Goal: Information Seeking & Learning: Learn about a topic

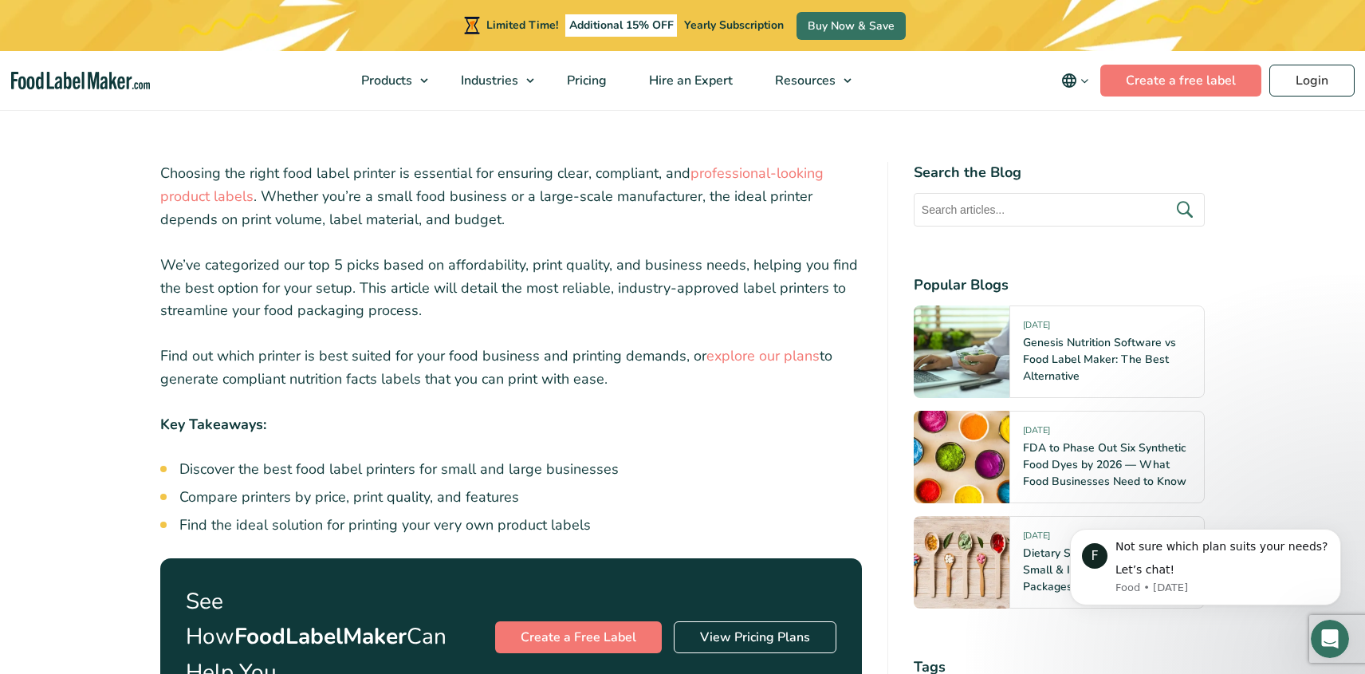
scroll to position [414, 0]
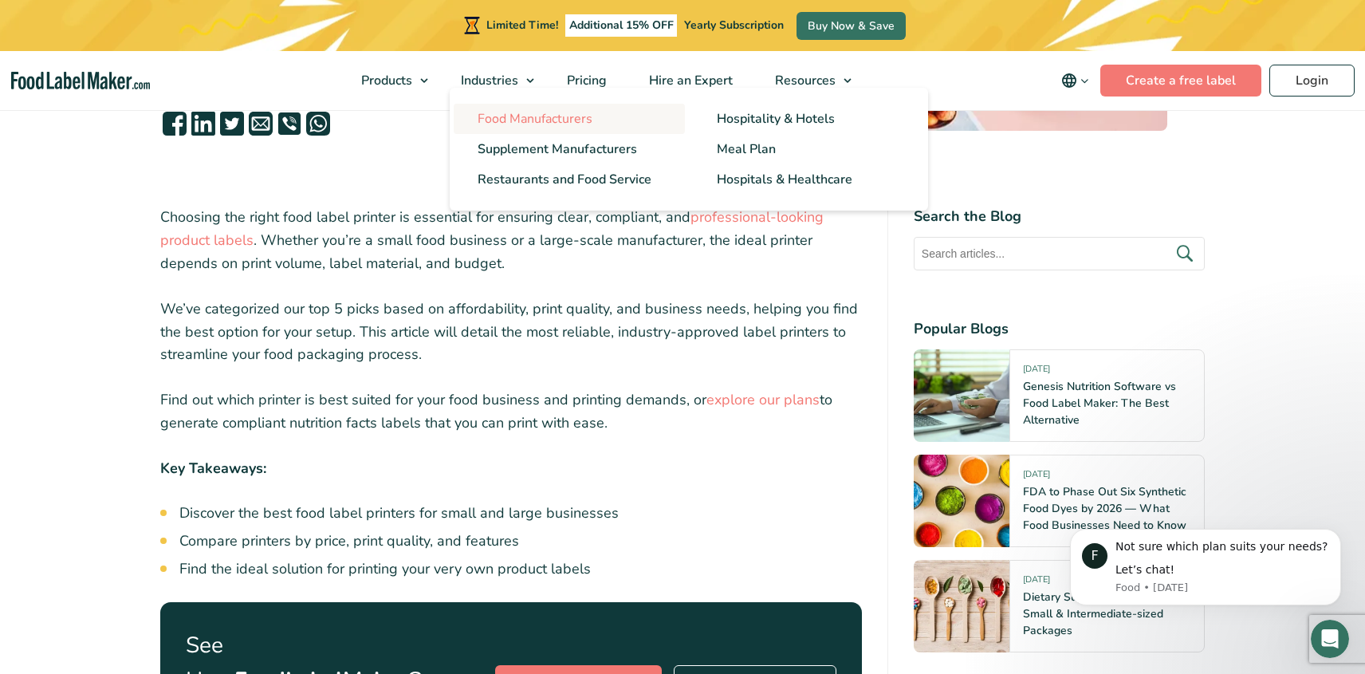
click at [540, 122] on span "Food Manufacturers" at bounding box center [535, 119] width 115 height 18
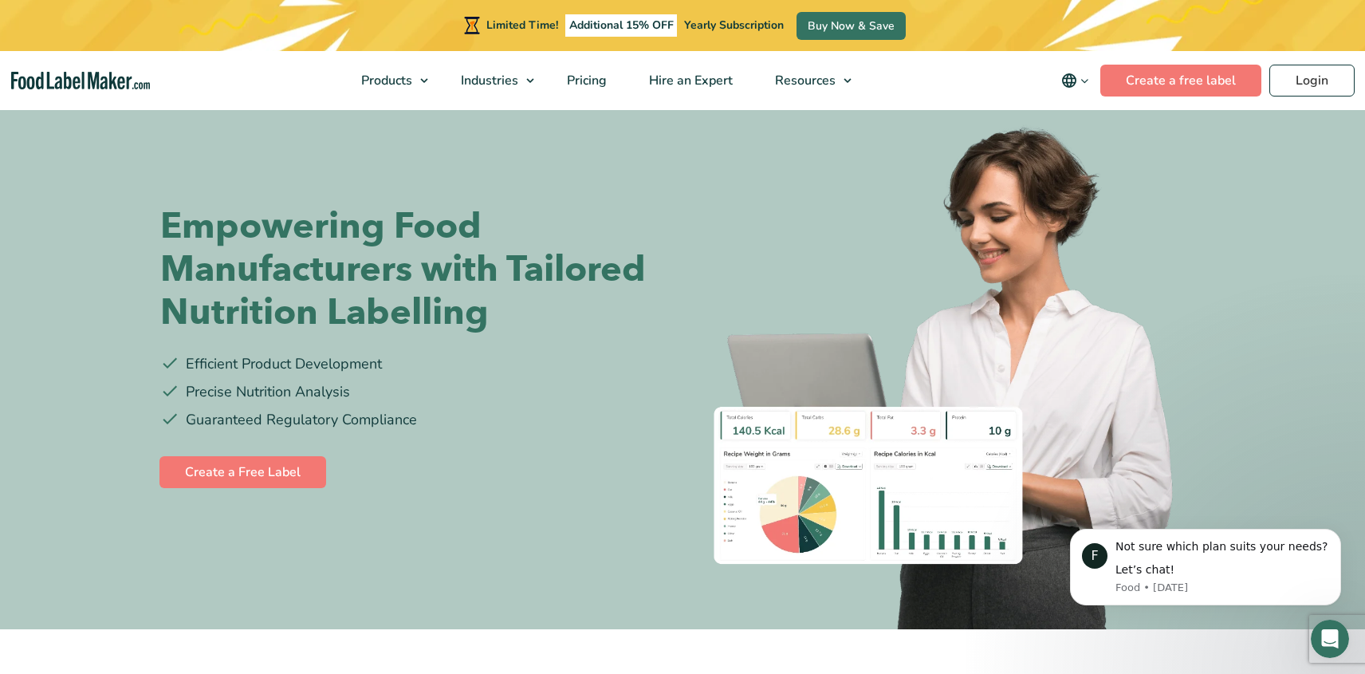
scroll to position [51, 0]
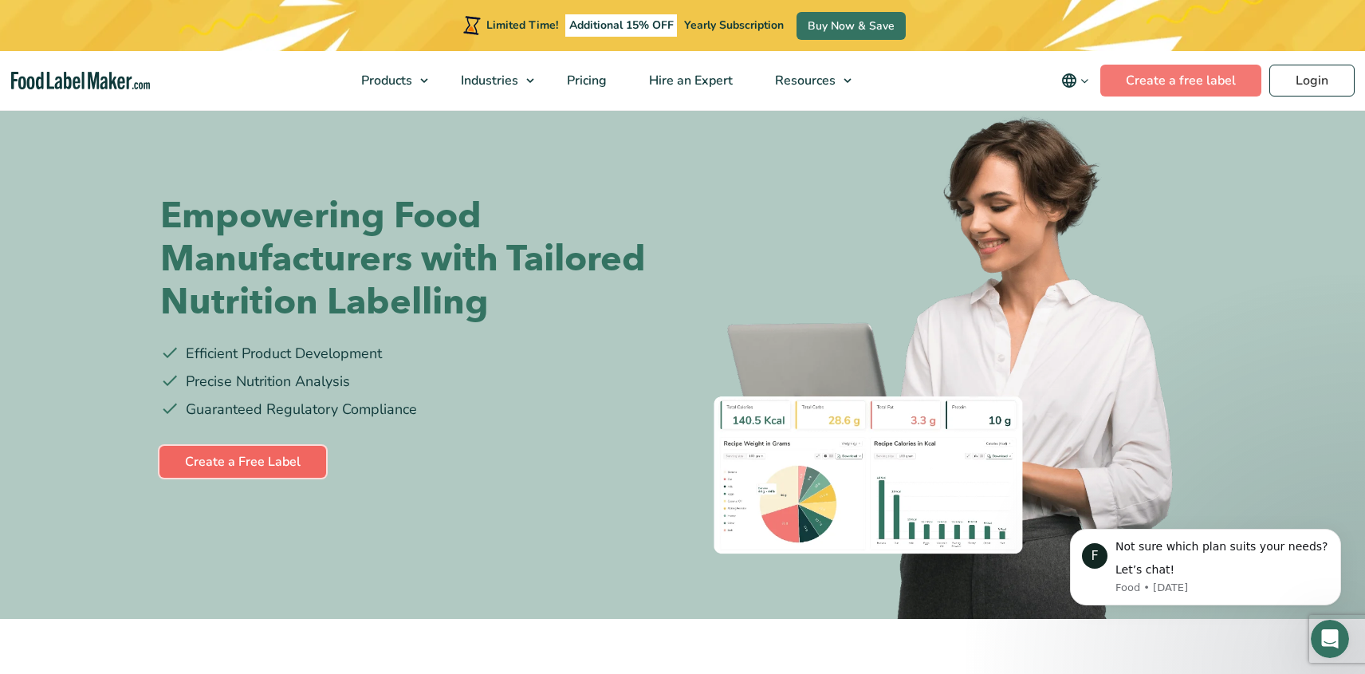
click at [234, 462] on link "Create a Free Label" at bounding box center [242, 462] width 167 height 32
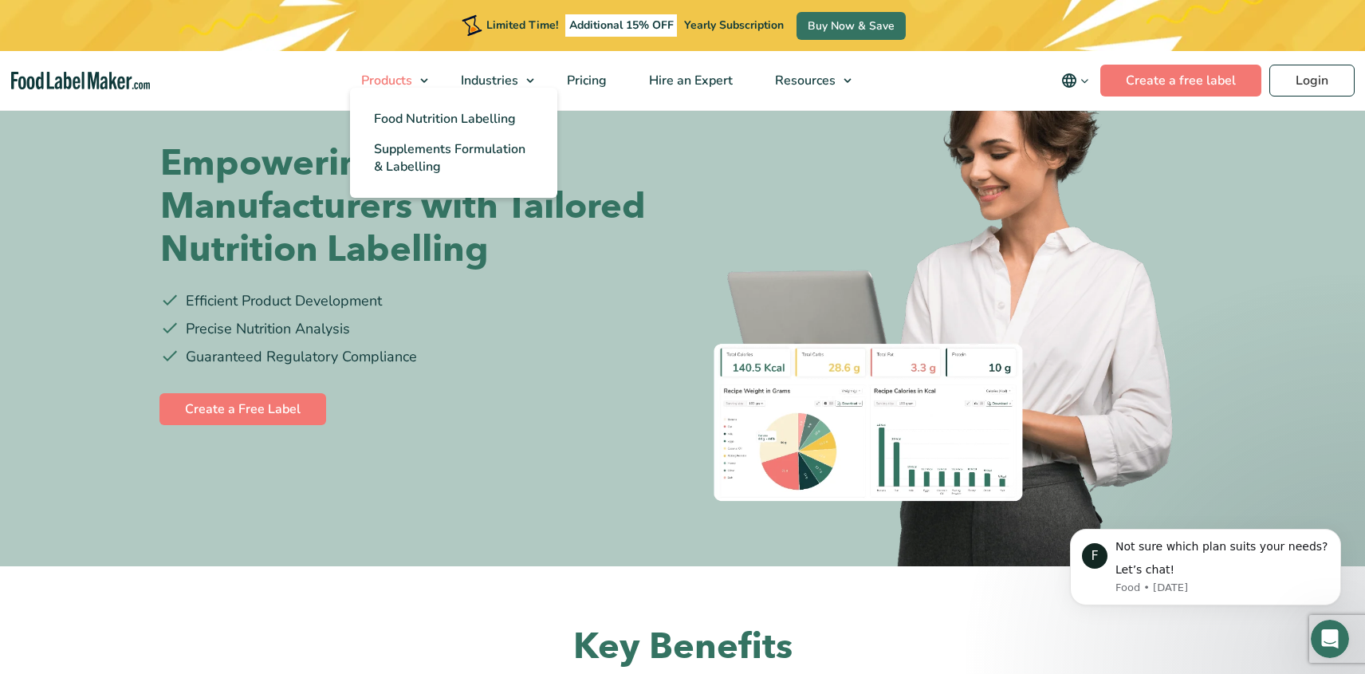
scroll to position [108, 0]
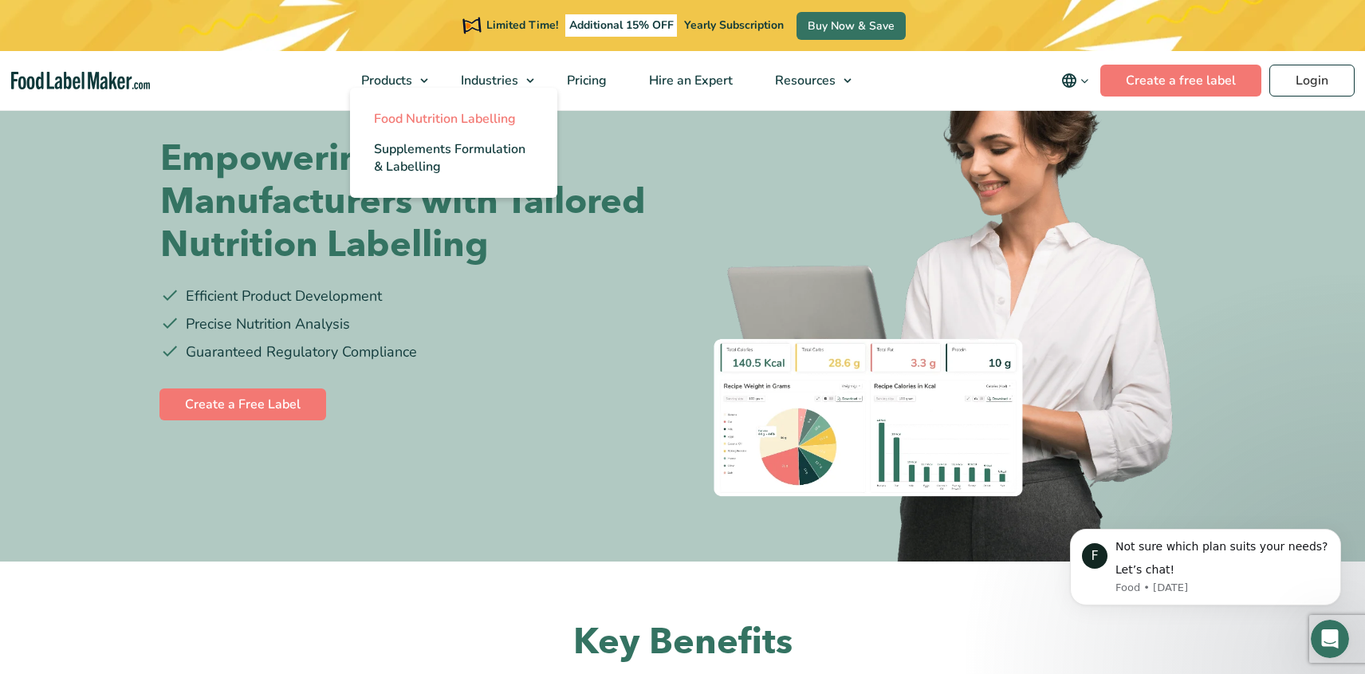
click at [406, 115] on span "Food Nutrition Labelling" at bounding box center [445, 119] width 142 height 18
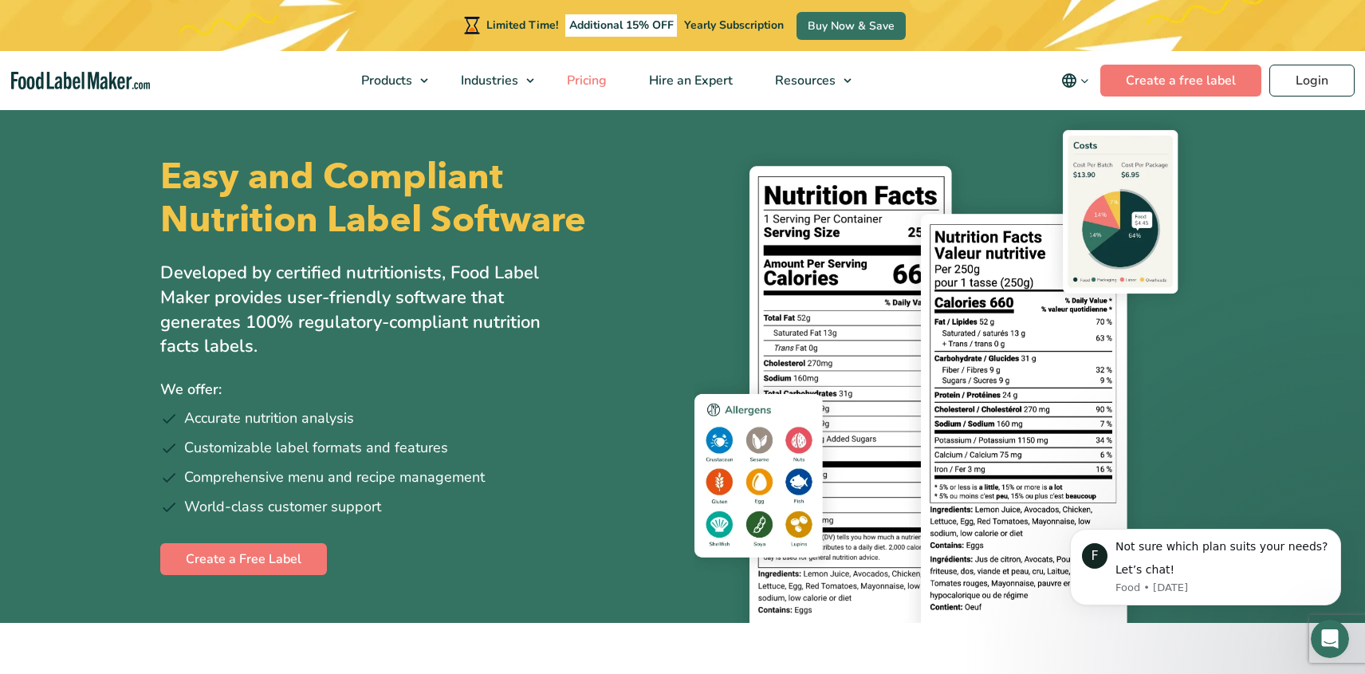
click at [589, 74] on span "Pricing" at bounding box center [585, 81] width 46 height 18
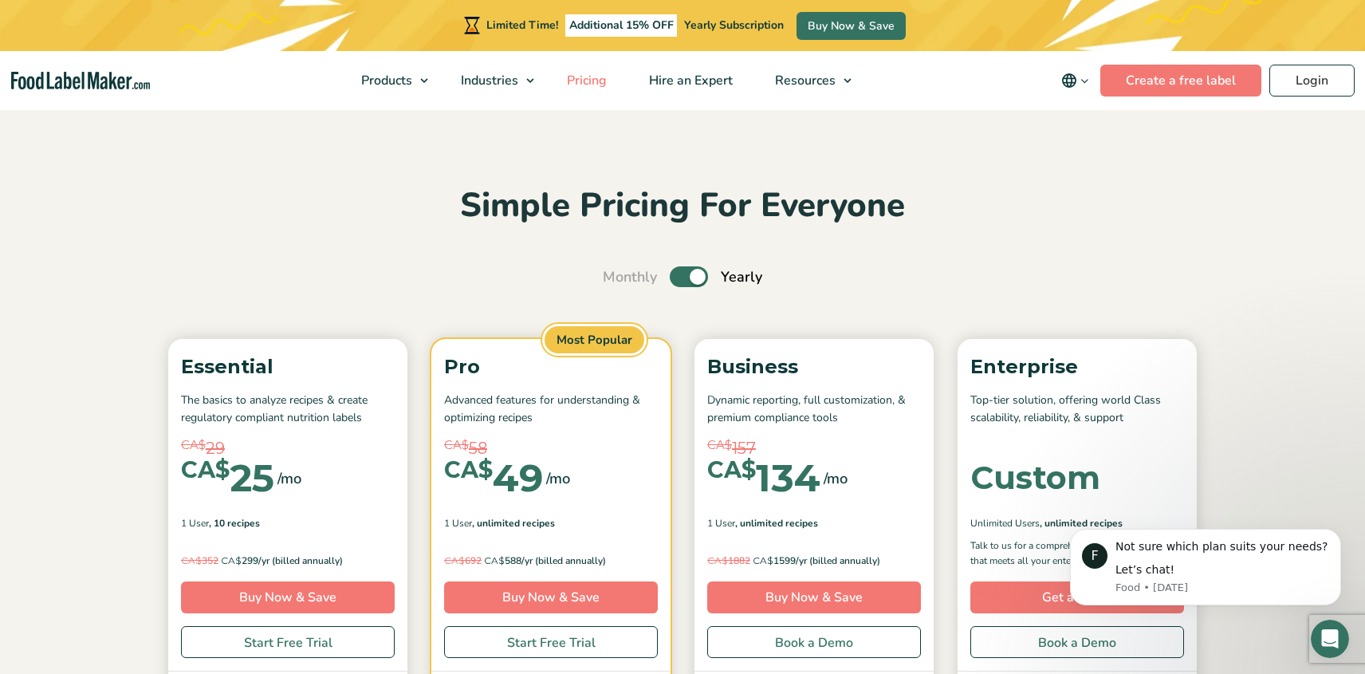
click at [588, 78] on span "Pricing" at bounding box center [585, 81] width 46 height 18
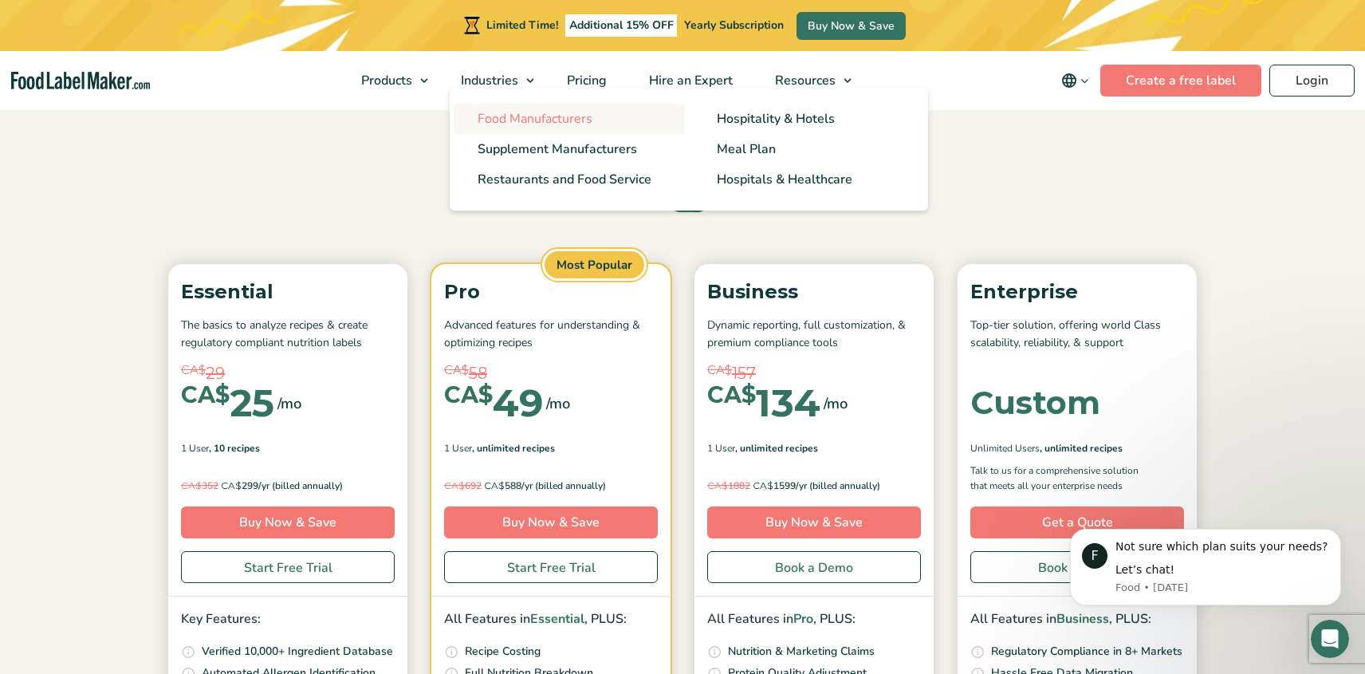
click at [542, 121] on span "Food Manufacturers" at bounding box center [535, 119] width 115 height 18
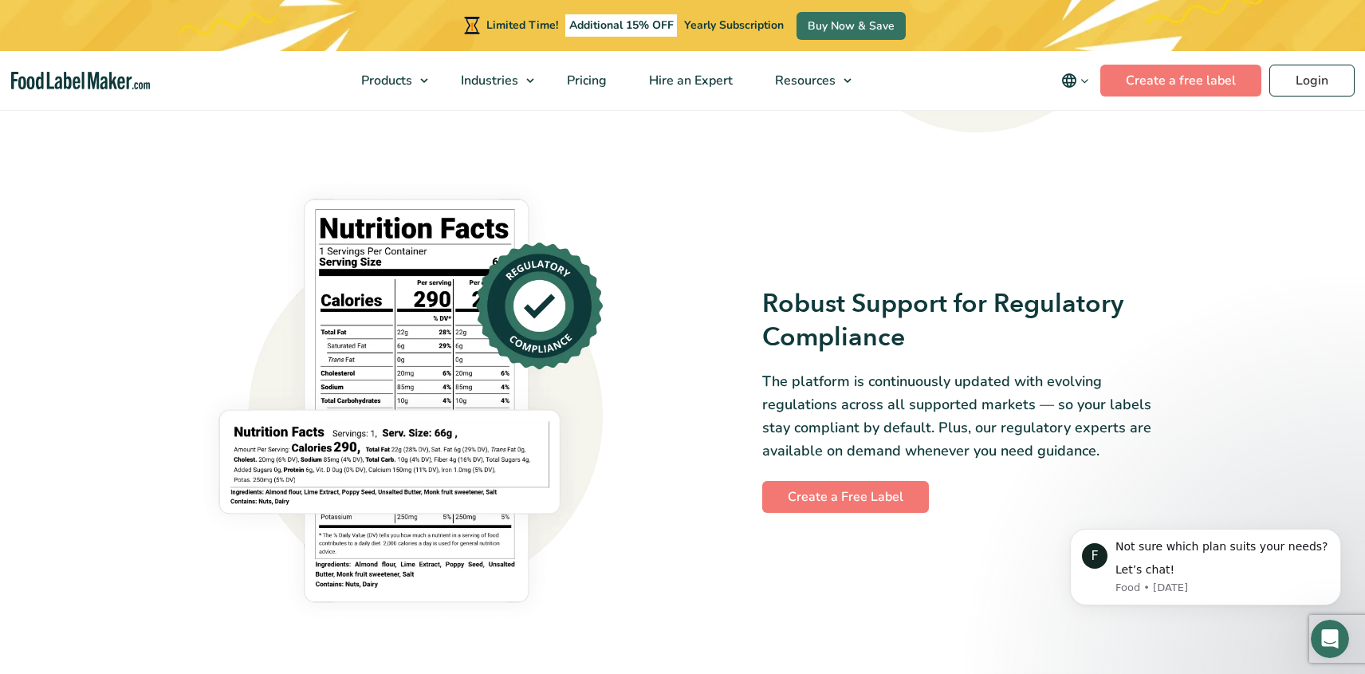
scroll to position [979, 0]
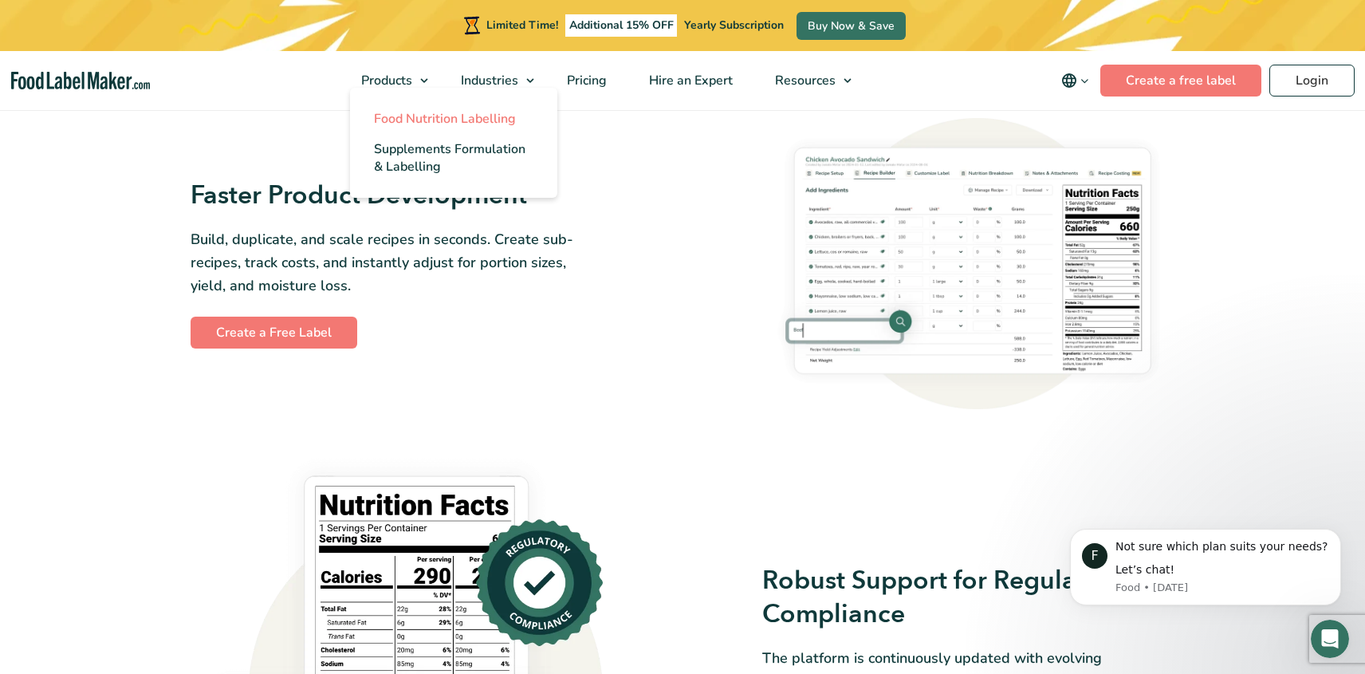
scroll to position [661, 0]
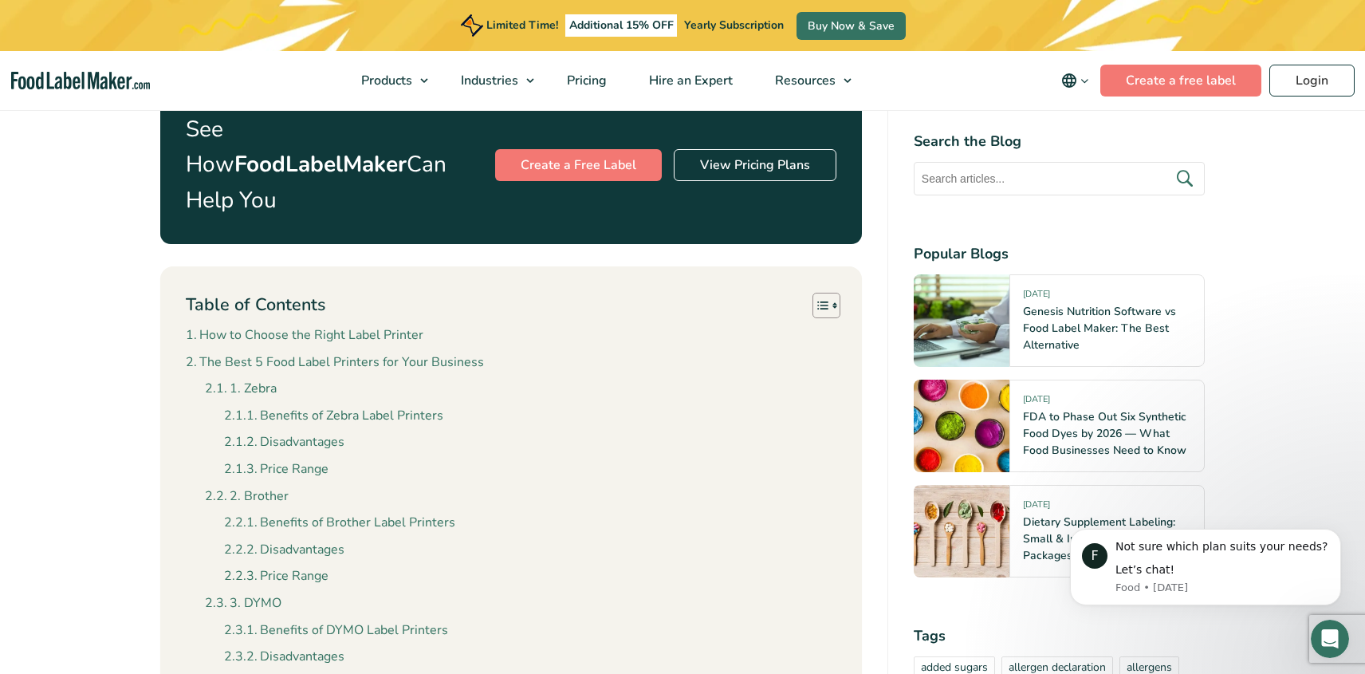
scroll to position [931, 0]
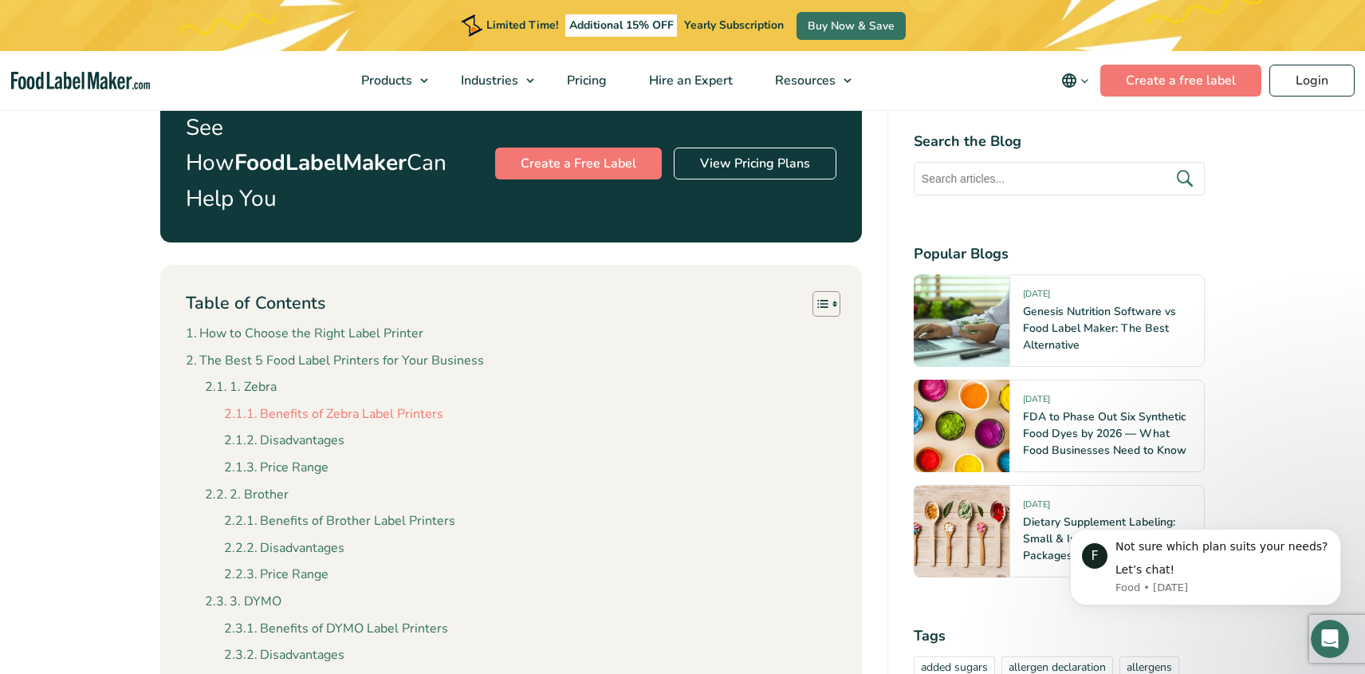
click at [280, 404] on link "Benefits of Zebra Label Printers" at bounding box center [333, 414] width 219 height 21
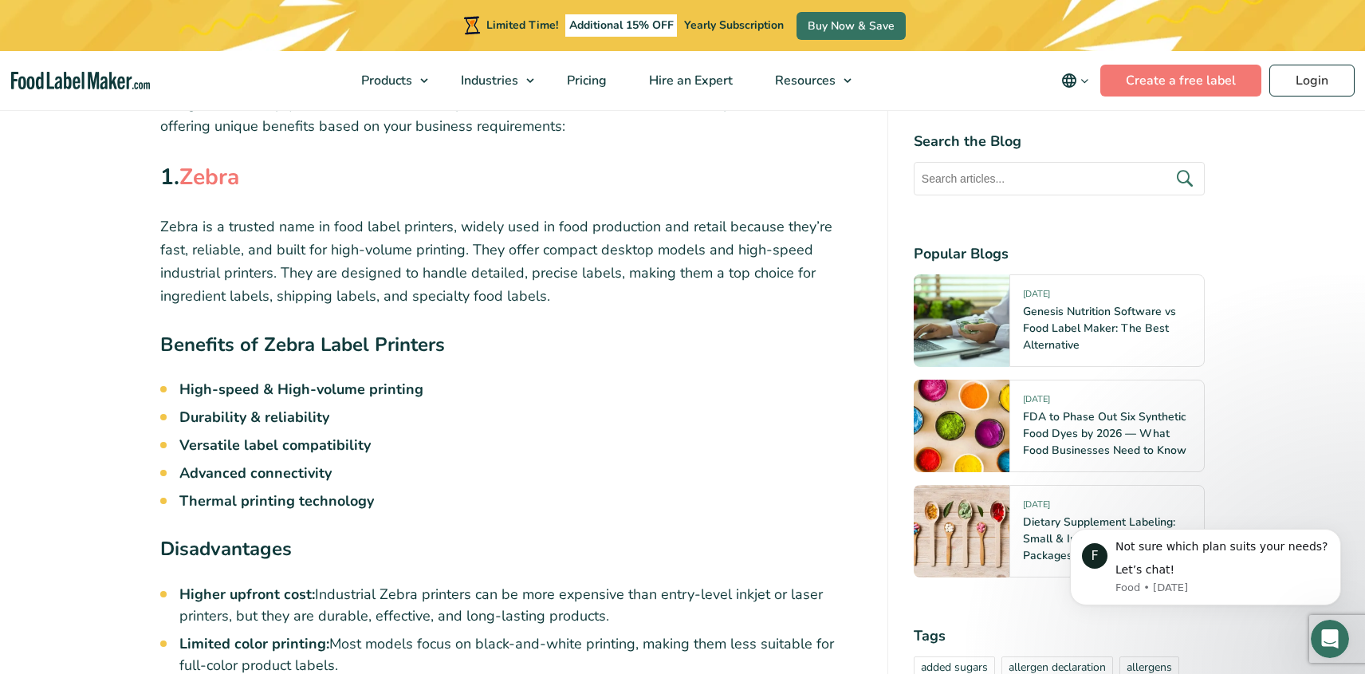
scroll to position [3002, 0]
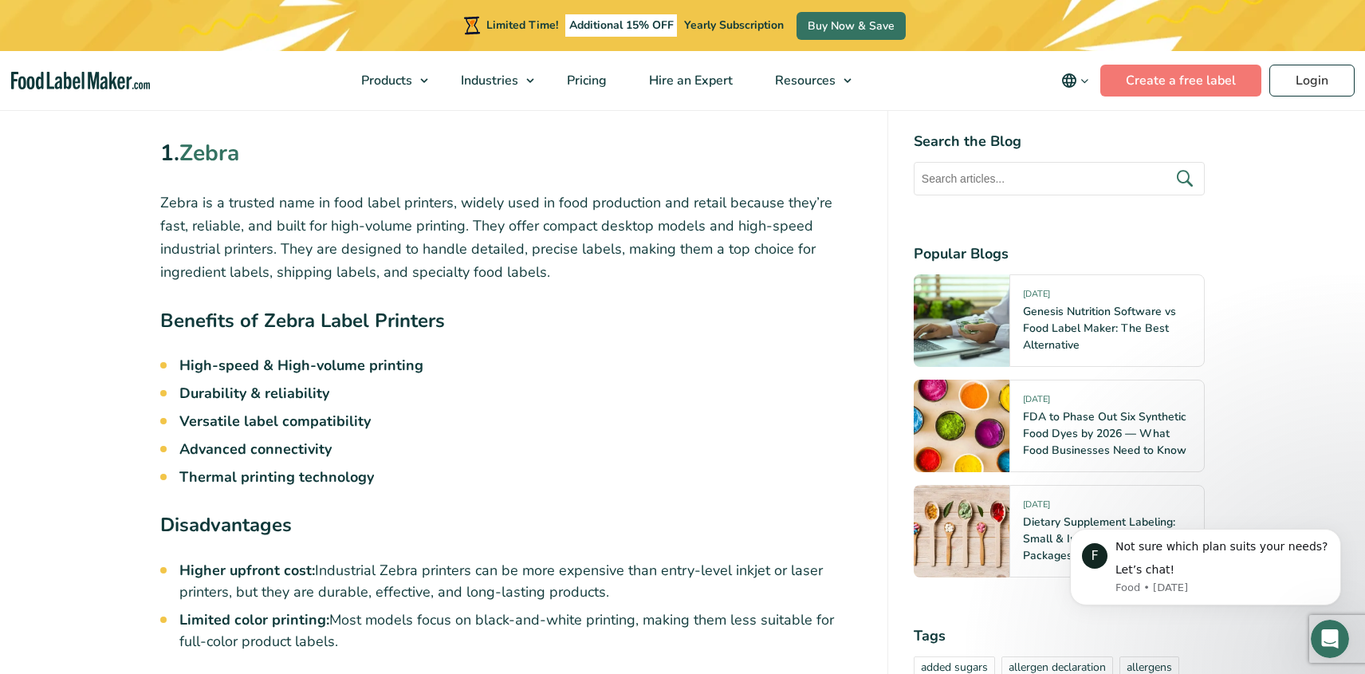
click at [225, 138] on strong "Zebra" at bounding box center [209, 153] width 60 height 30
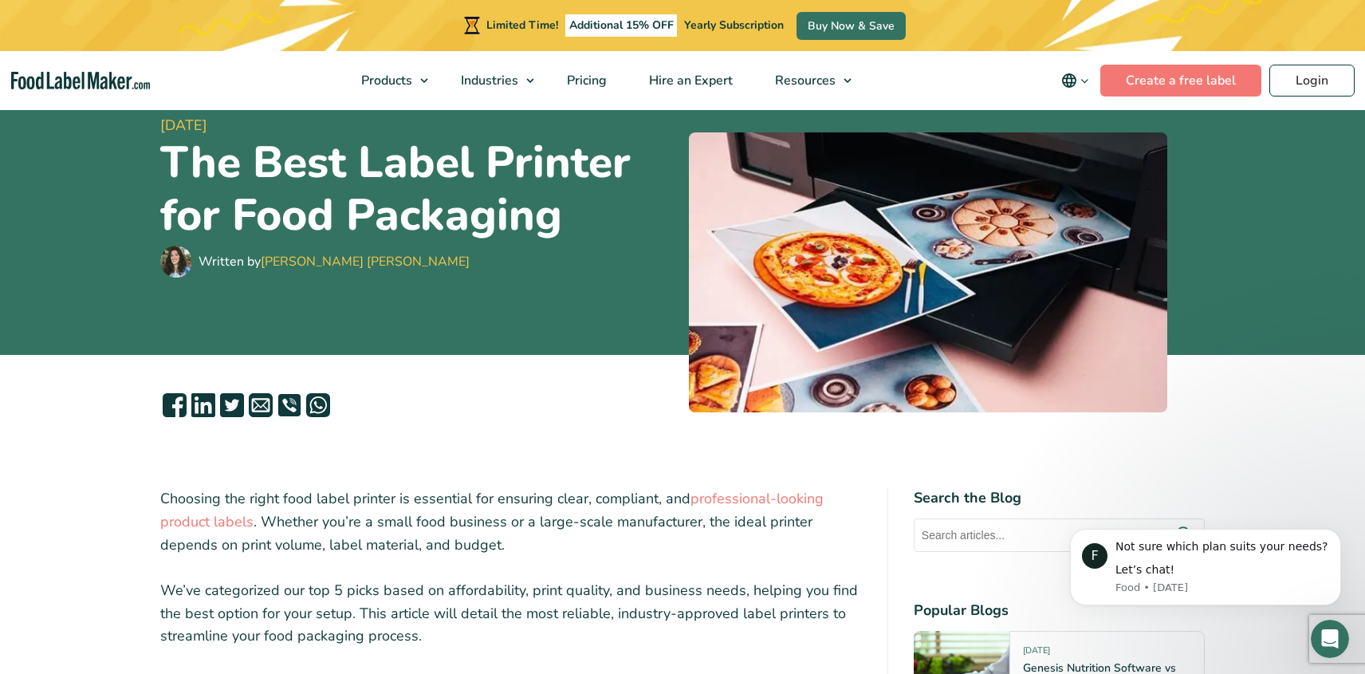
scroll to position [0, 0]
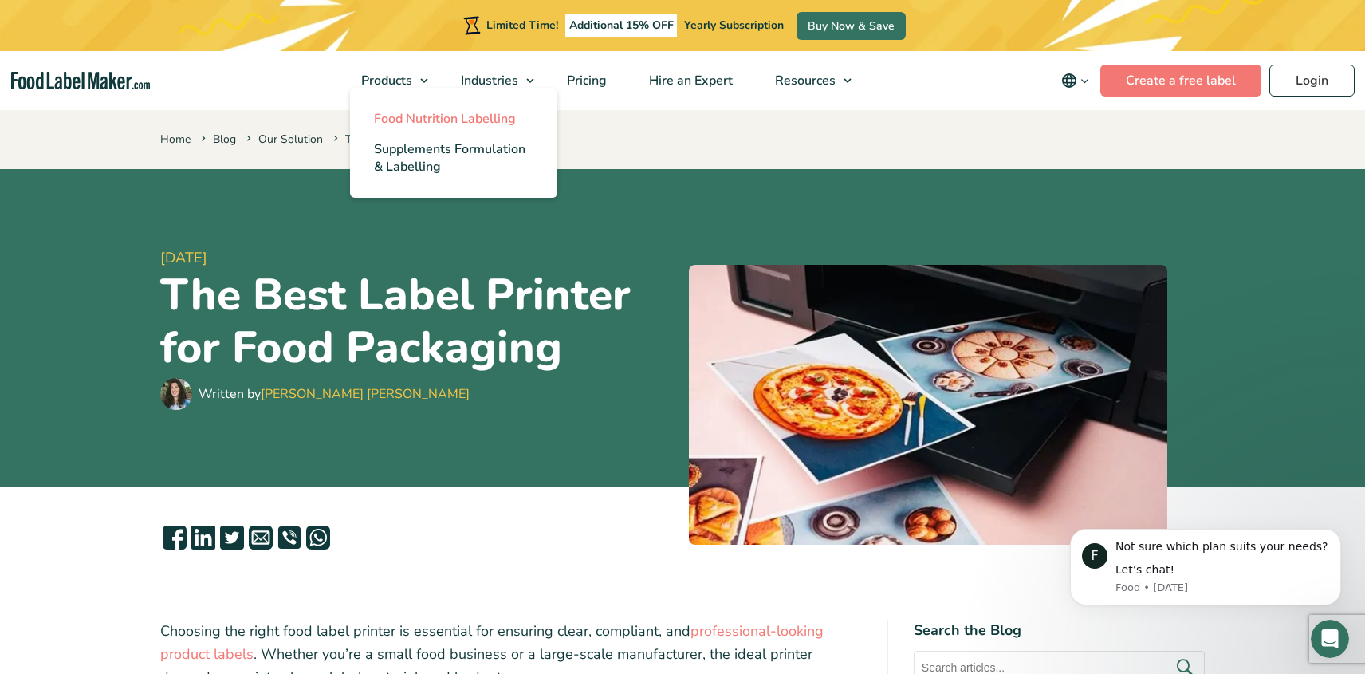
click at [422, 115] on span "Food Nutrition Labelling" at bounding box center [445, 119] width 142 height 18
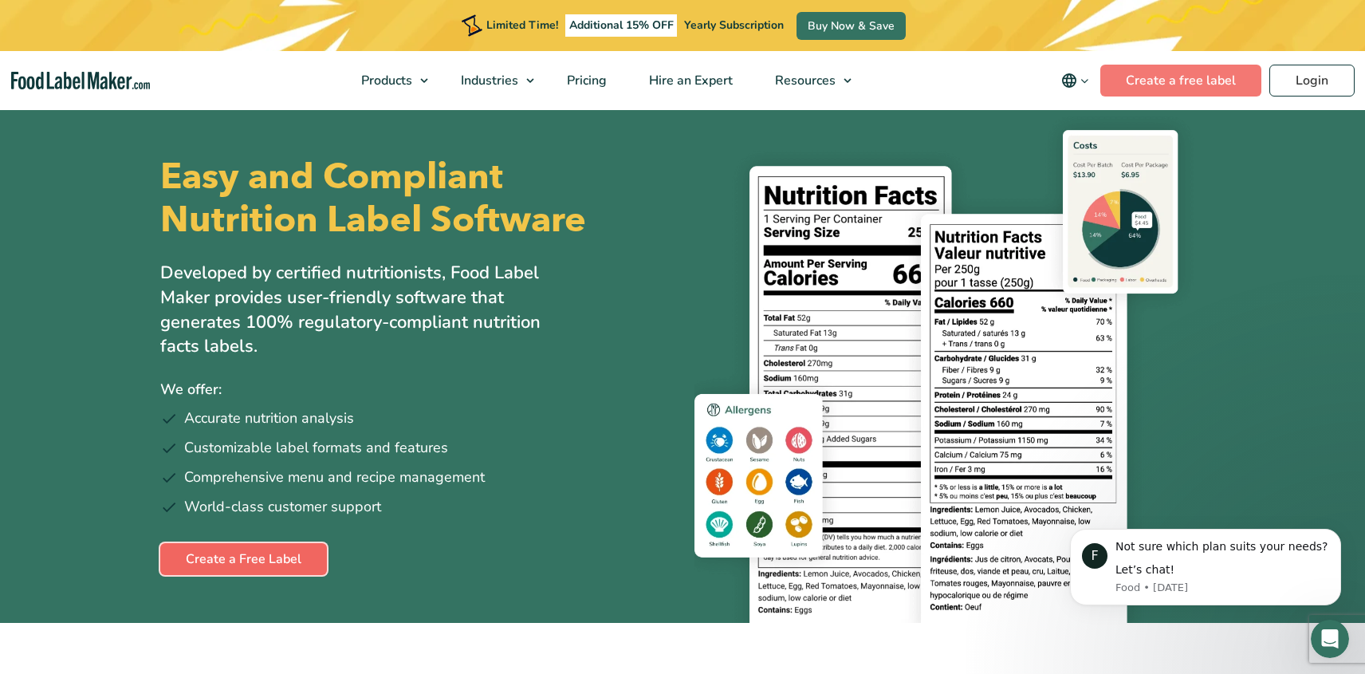
click at [229, 570] on link "Create a Free Label" at bounding box center [243, 559] width 167 height 32
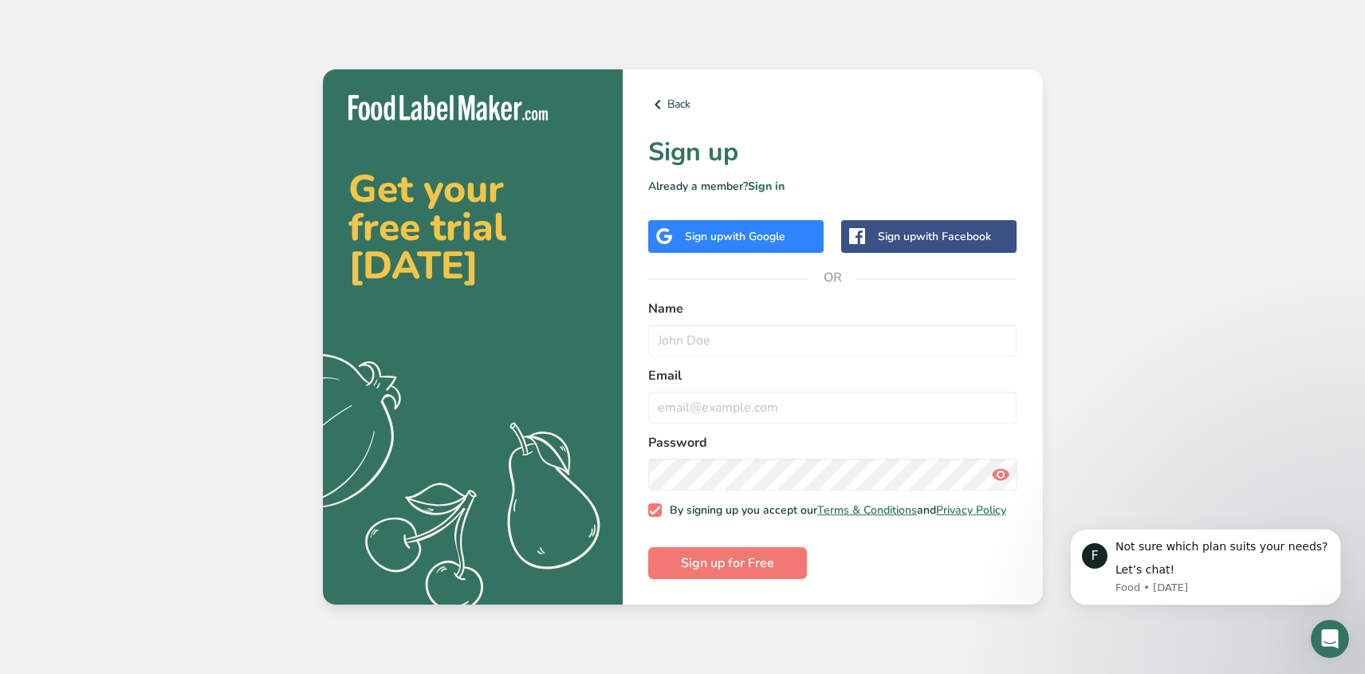
click at [1231, 147] on div "Get your free trial today .a{fill:#f5f3ed;} Back Sign up Already a member? Sign…" at bounding box center [682, 337] width 1365 height 674
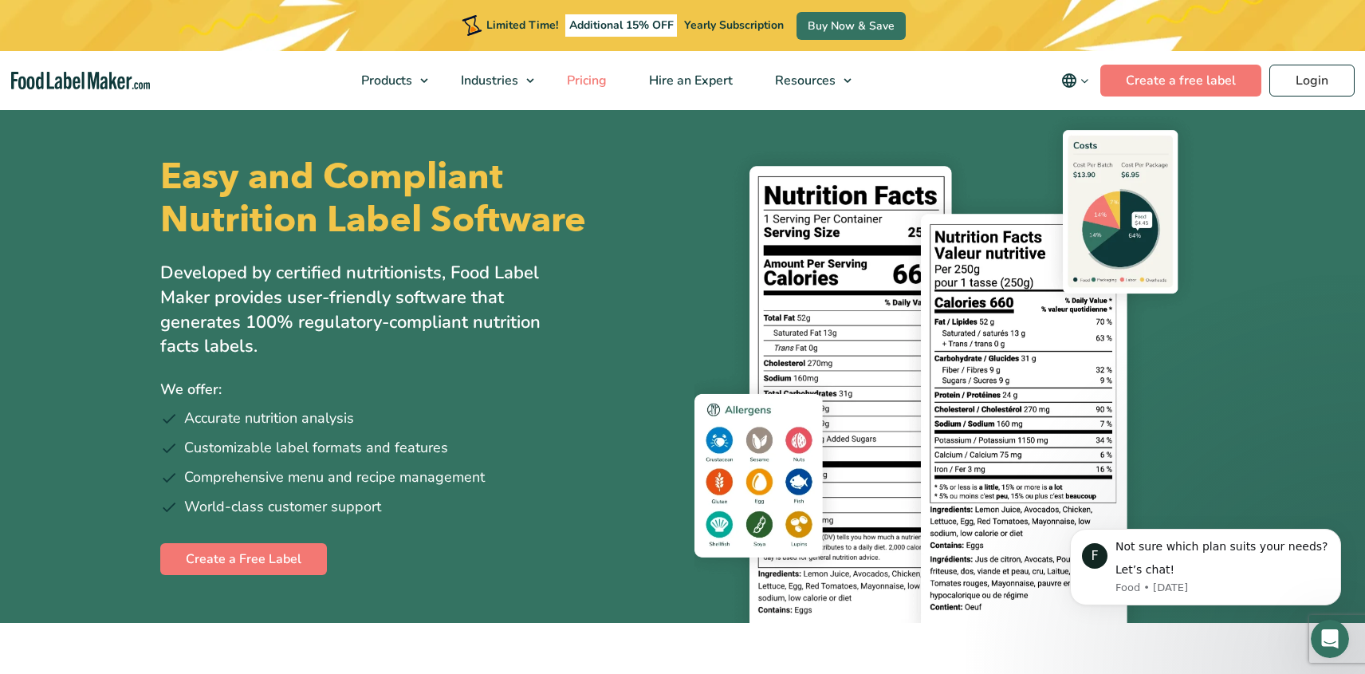
click at [588, 83] on span "Pricing" at bounding box center [585, 81] width 46 height 18
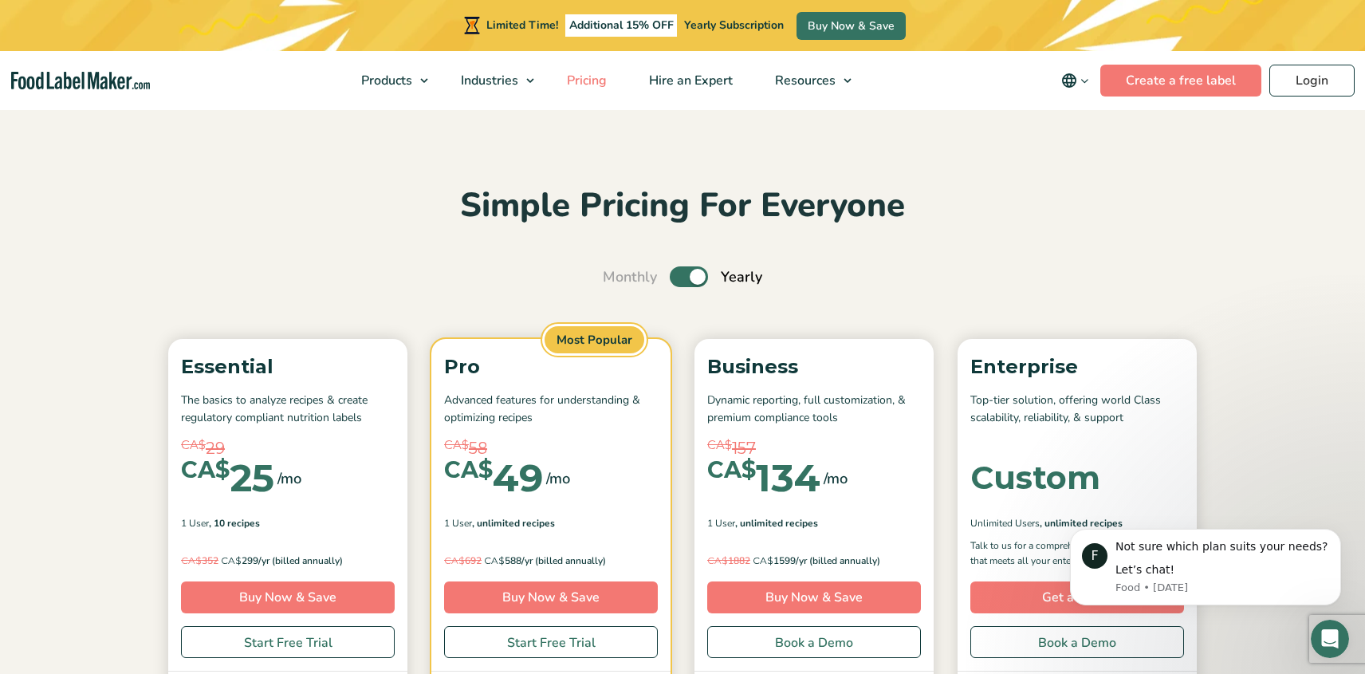
click at [580, 82] on span "Pricing" at bounding box center [585, 81] width 46 height 18
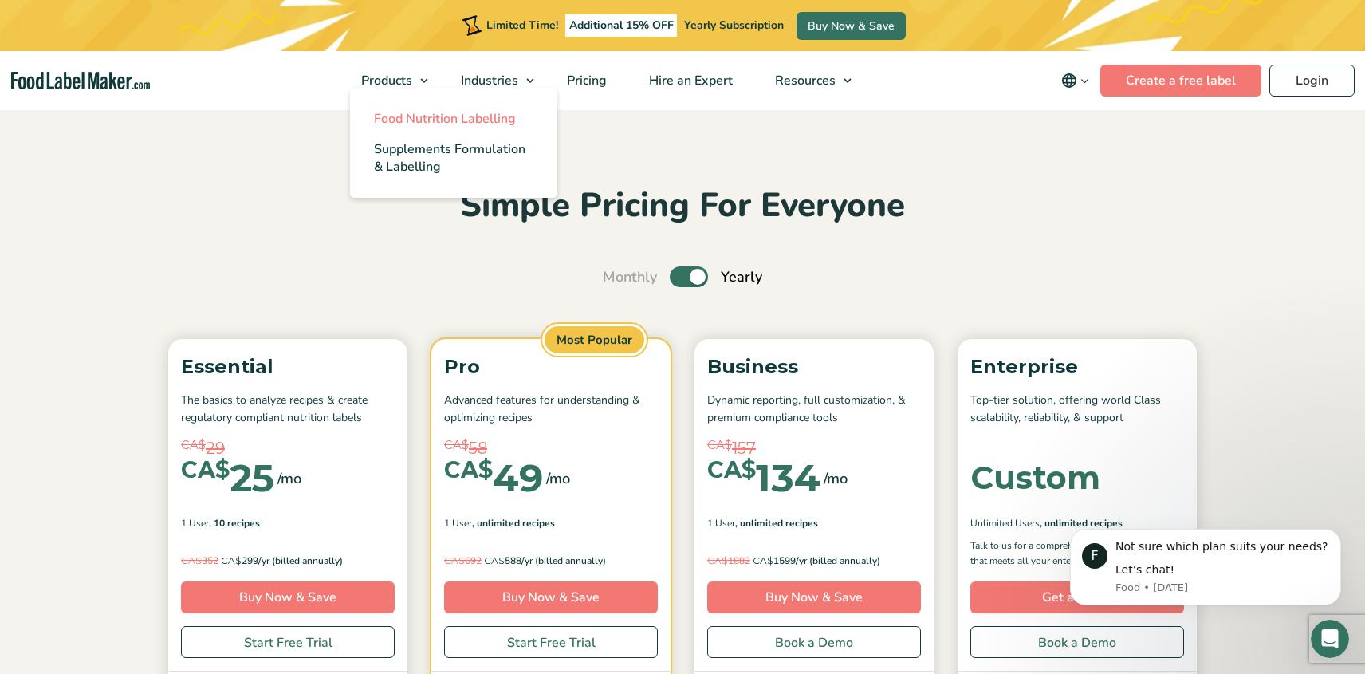
click at [411, 113] on span "Food Nutrition Labelling" at bounding box center [445, 119] width 142 height 18
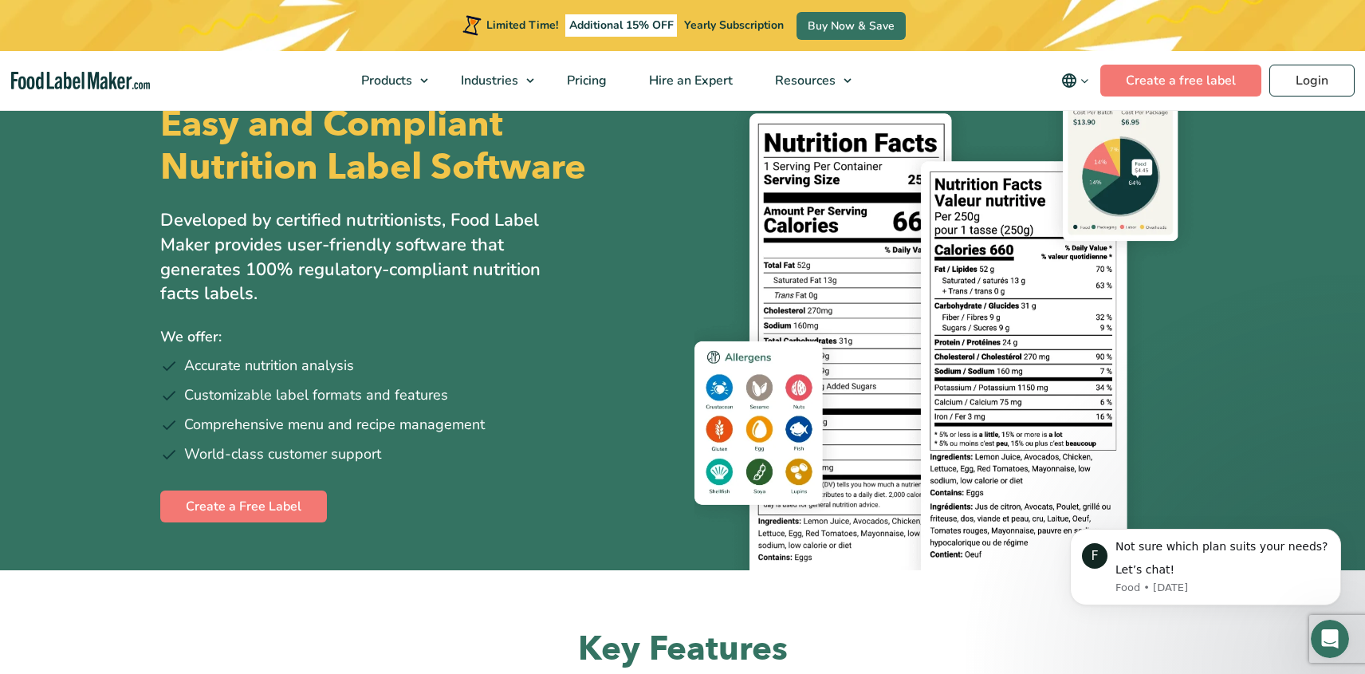
scroll to position [38, 0]
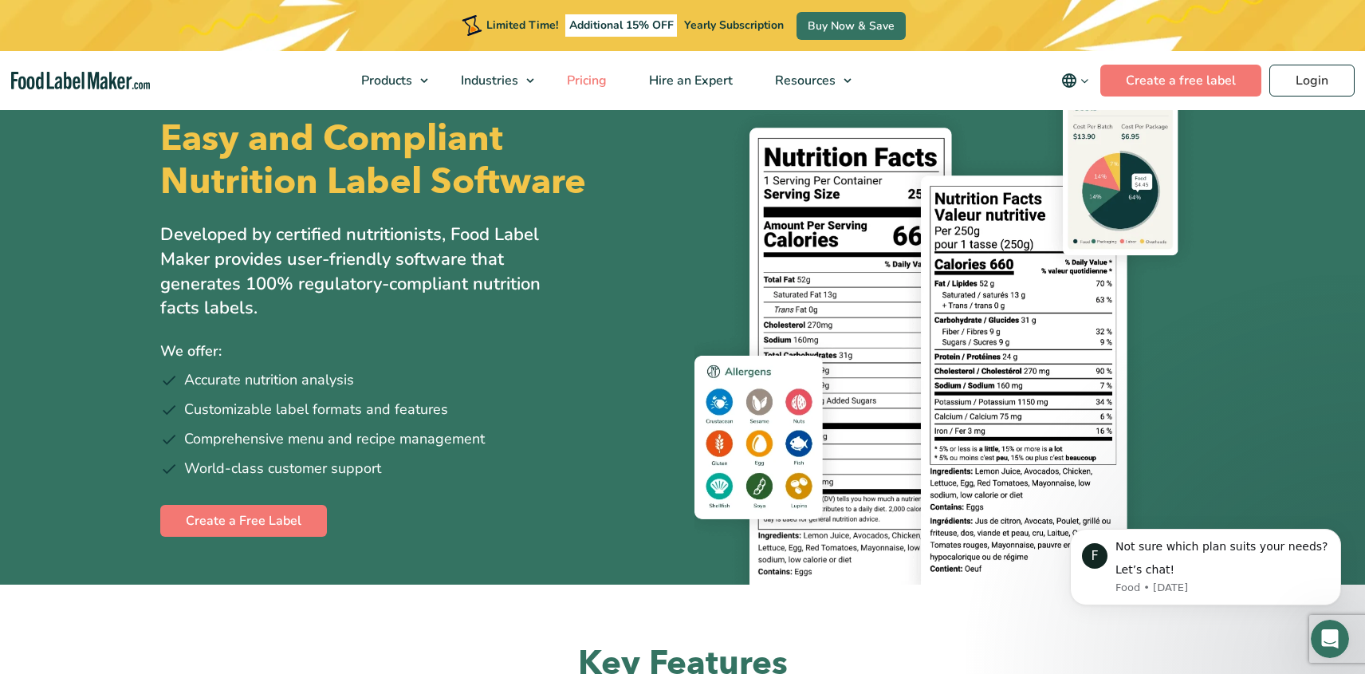
click at [588, 79] on span "Pricing" at bounding box center [585, 81] width 46 height 18
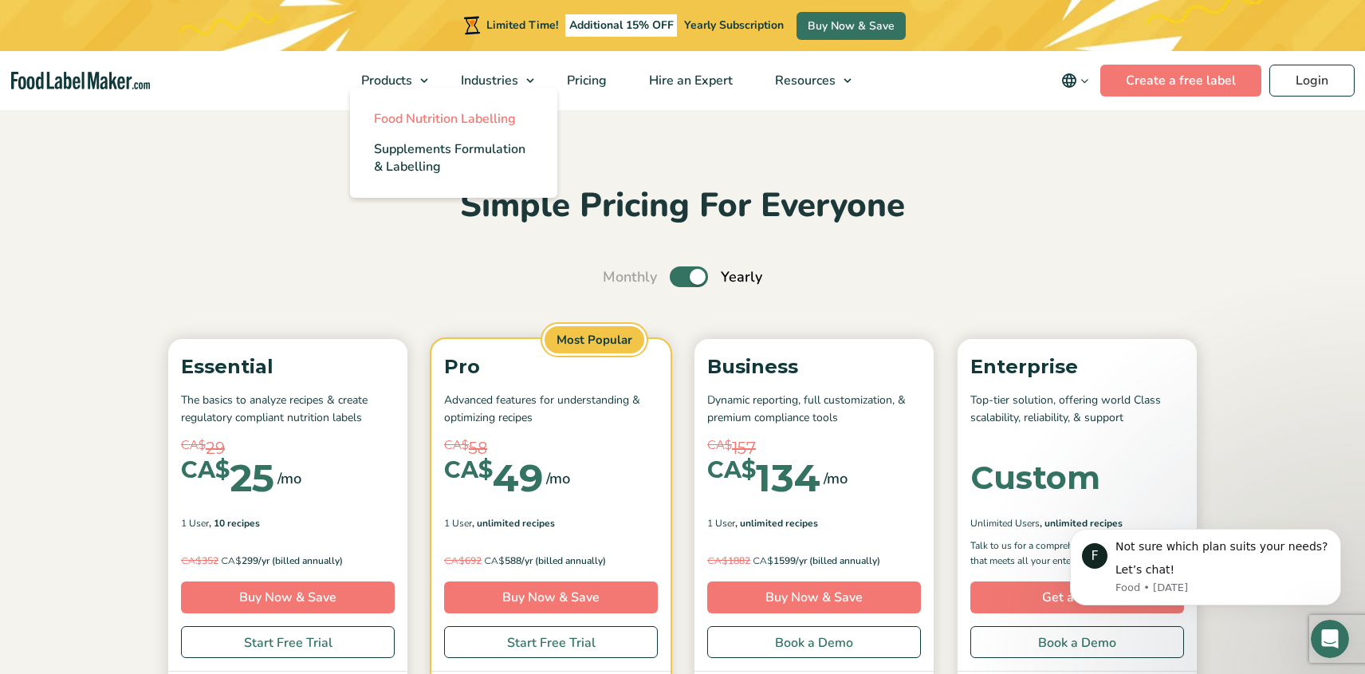
click at [420, 116] on span "Food Nutrition Labelling" at bounding box center [445, 119] width 142 height 18
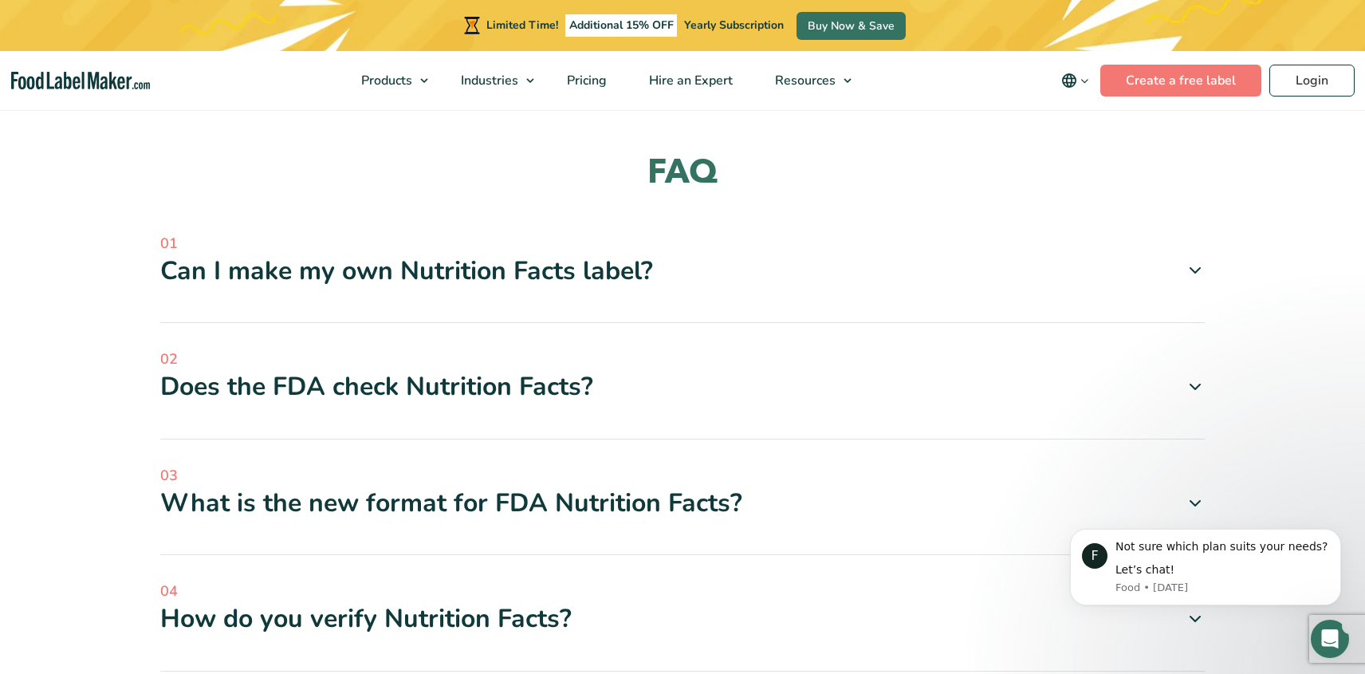
scroll to position [4698, 0]
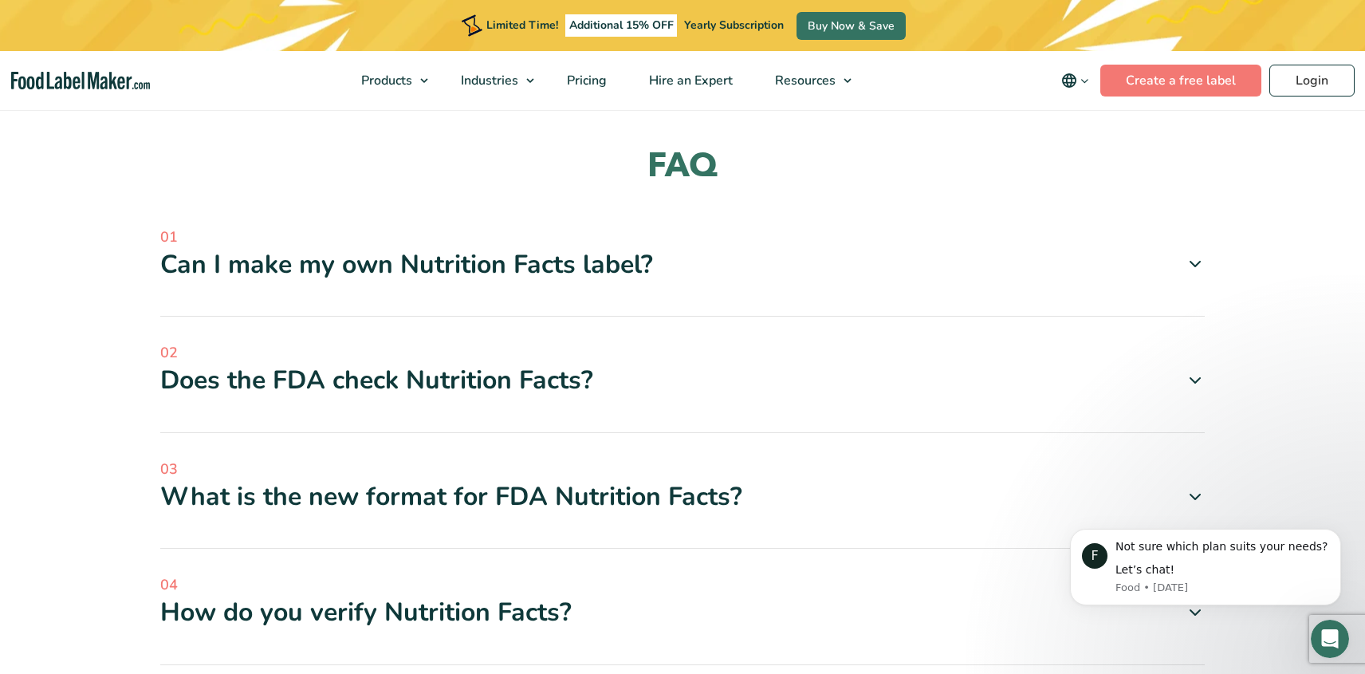
click at [1193, 254] on icon at bounding box center [1194, 263] width 19 height 19
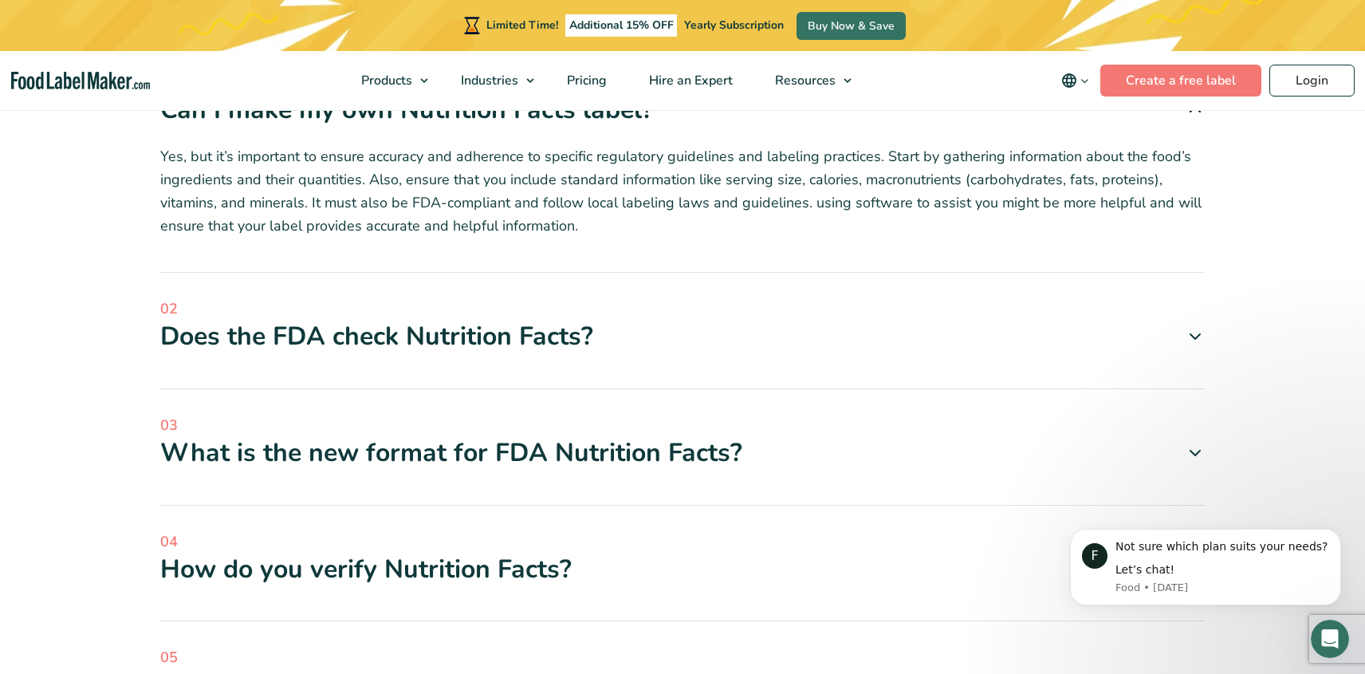
scroll to position [4854, 0]
click at [1190, 325] on icon at bounding box center [1194, 334] width 19 height 19
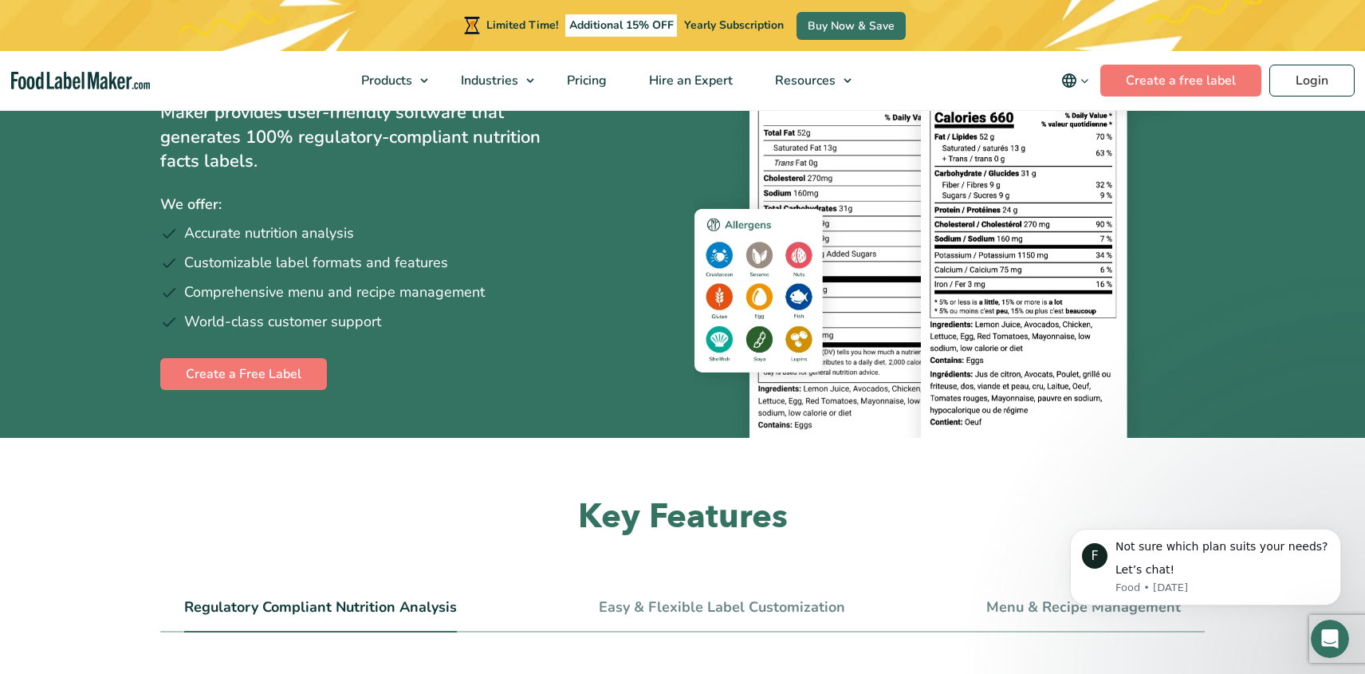
scroll to position [0, 0]
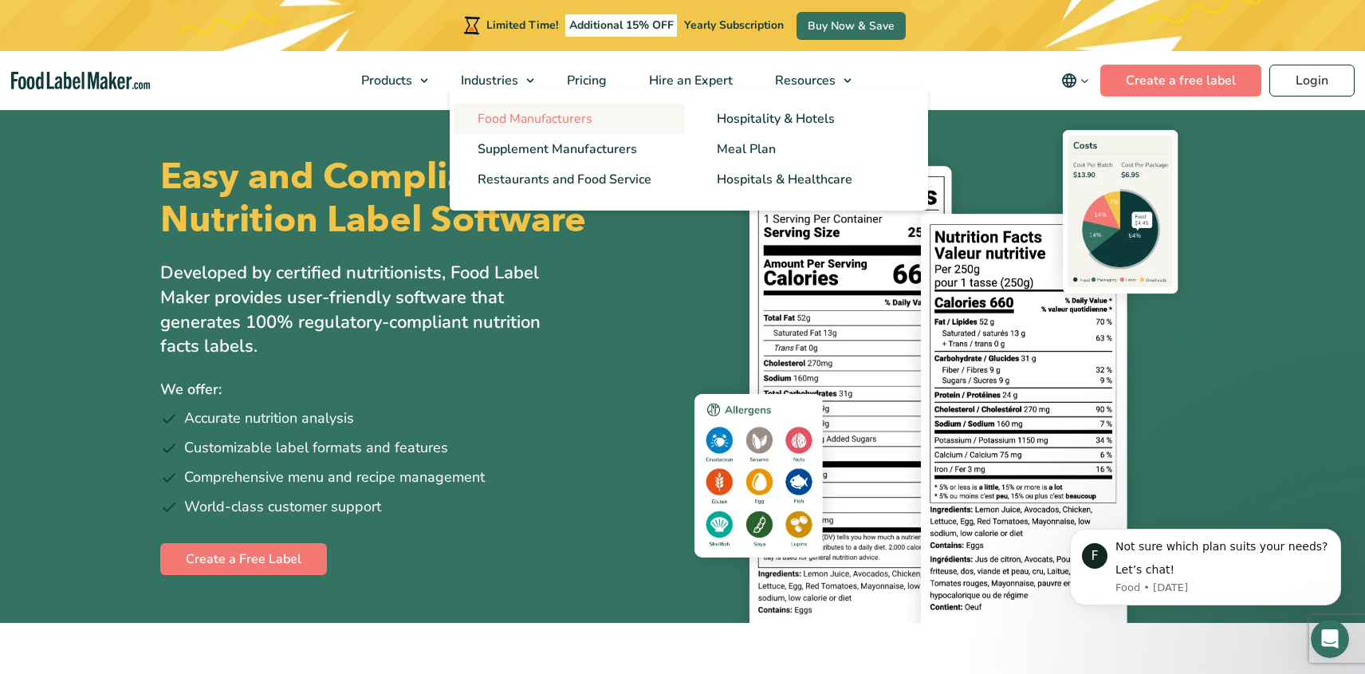
click at [505, 116] on span "Food Manufacturers" at bounding box center [535, 119] width 115 height 18
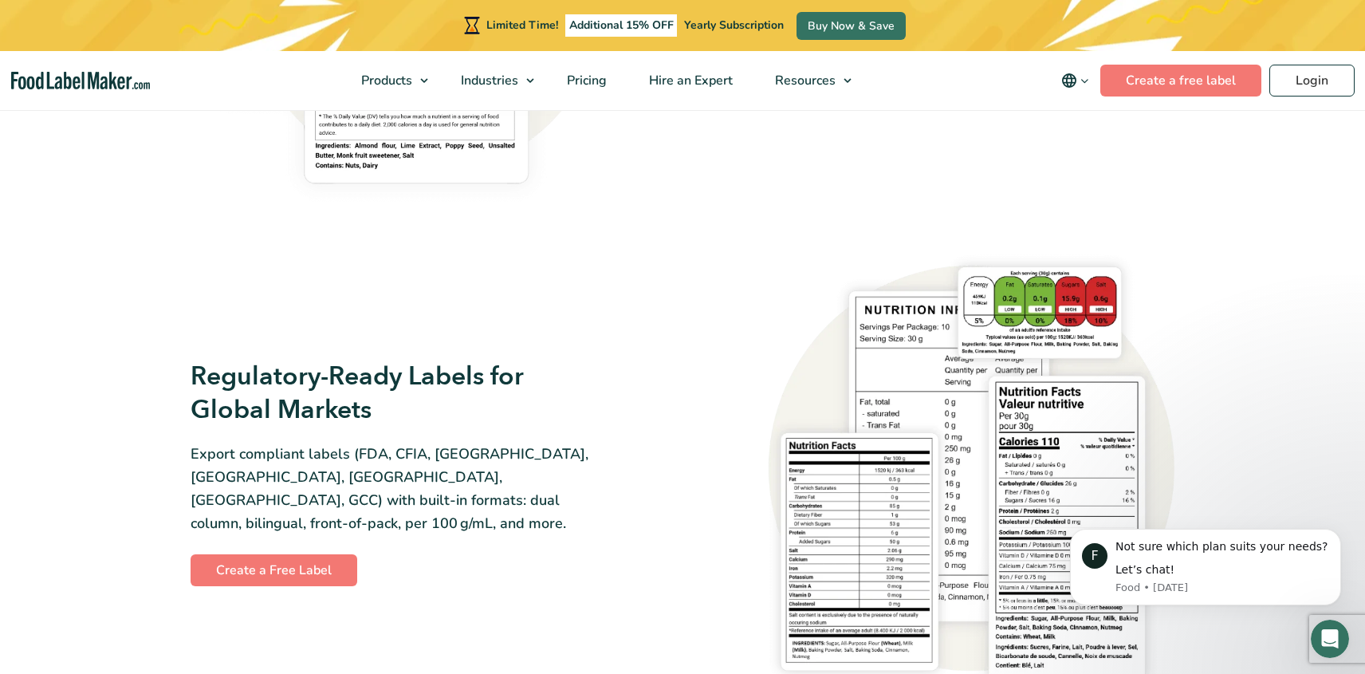
scroll to position [1390, 0]
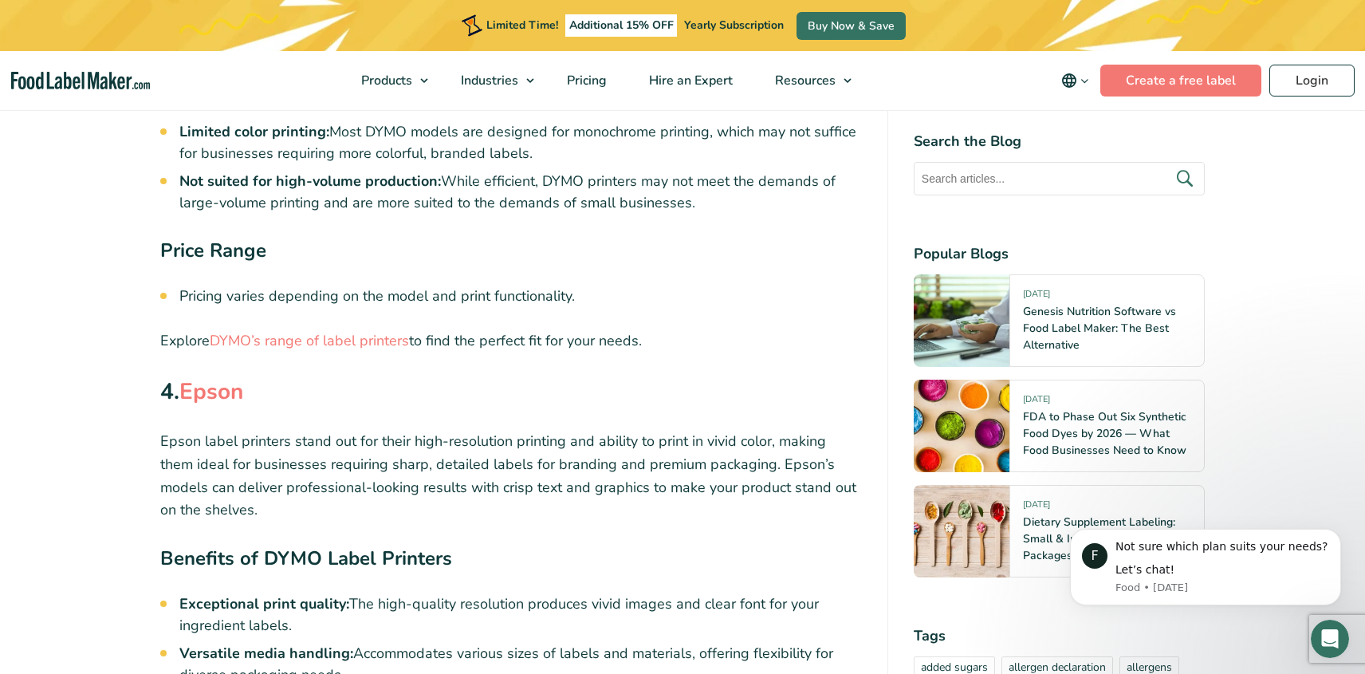
scroll to position [4978, 0]
